Goal: Task Accomplishment & Management: Manage account settings

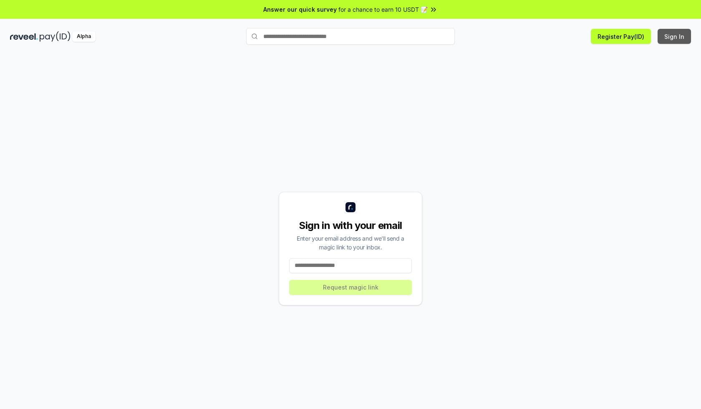
click at [675, 36] on button "Sign In" at bounding box center [674, 36] width 33 height 15
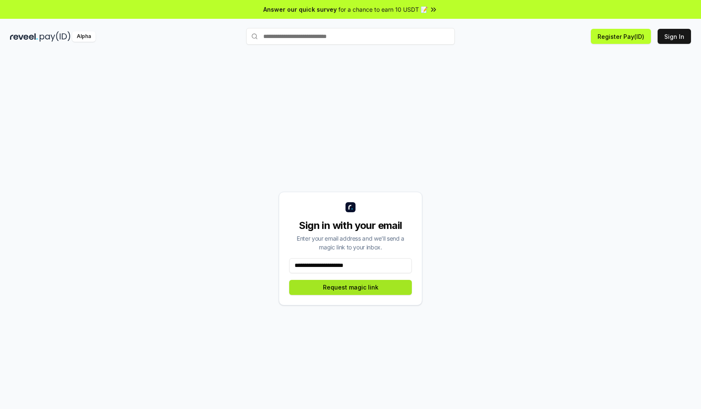
type input "**********"
click at [351, 287] on button "Request magic link" at bounding box center [350, 287] width 123 height 15
